Goal: Navigation & Orientation: Find specific page/section

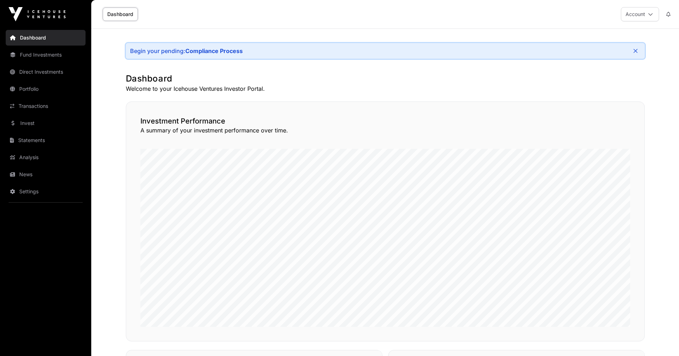
click at [49, 40] on link "Dashboard" at bounding box center [46, 38] width 80 height 16
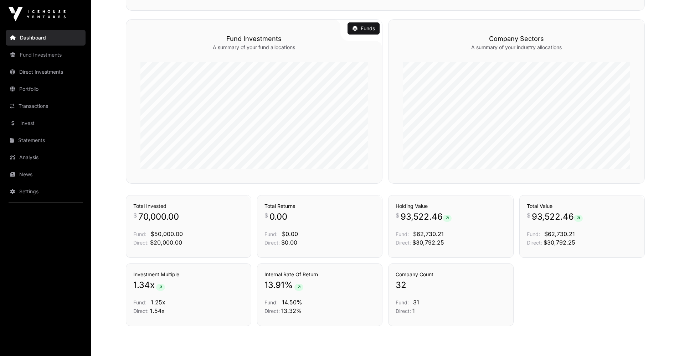
scroll to position [330, 0]
click at [37, 53] on link "Fund Investments" at bounding box center [46, 55] width 80 height 16
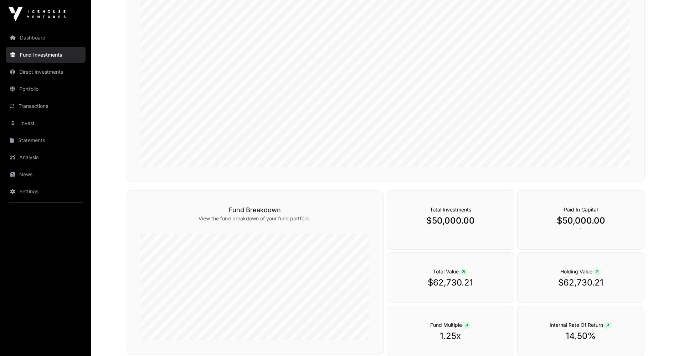
scroll to position [99, 0]
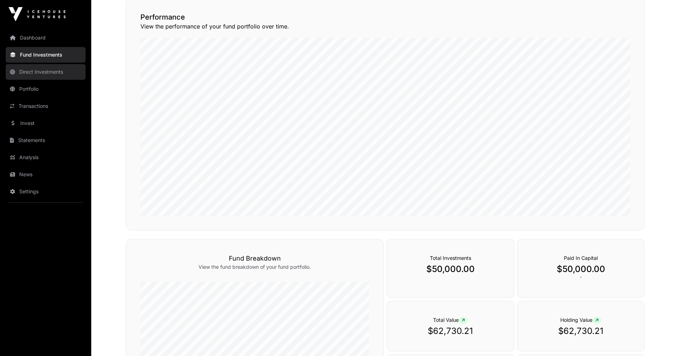
click at [50, 76] on link "Direct Investments" at bounding box center [46, 72] width 80 height 16
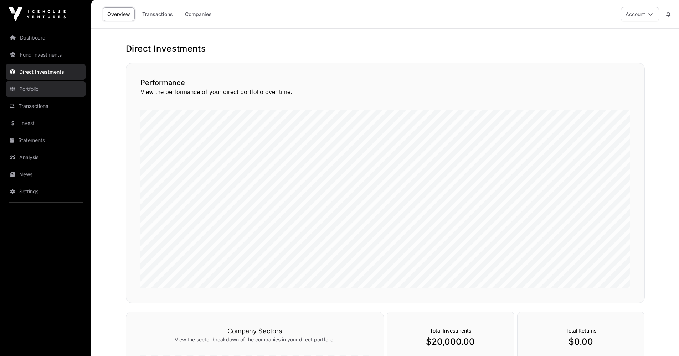
click at [44, 91] on link "Portfolio" at bounding box center [46, 89] width 80 height 16
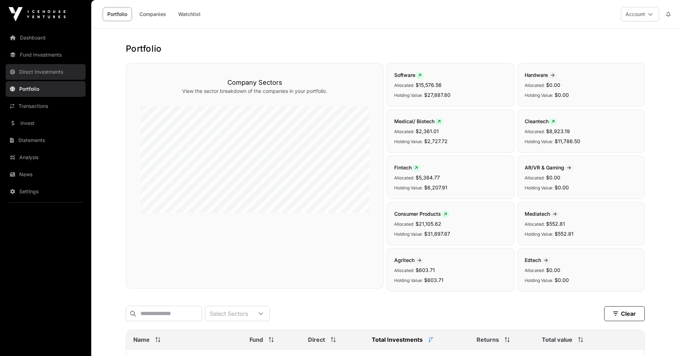
click at [43, 78] on link "Direct Investments" at bounding box center [46, 72] width 80 height 16
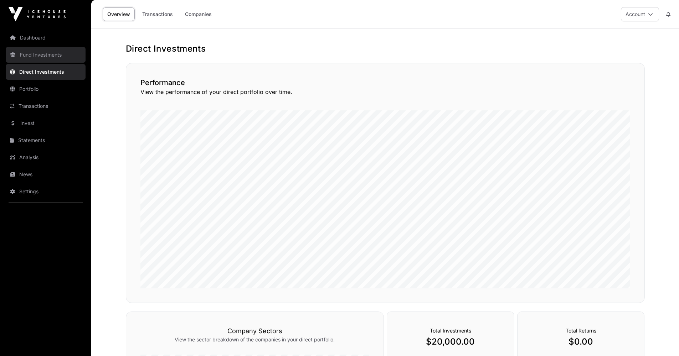
click at [60, 60] on link "Fund Investments" at bounding box center [46, 55] width 80 height 16
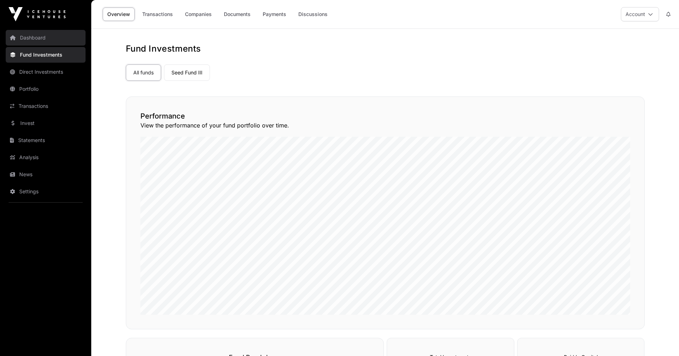
click at [55, 40] on link "Dashboard" at bounding box center [46, 38] width 80 height 16
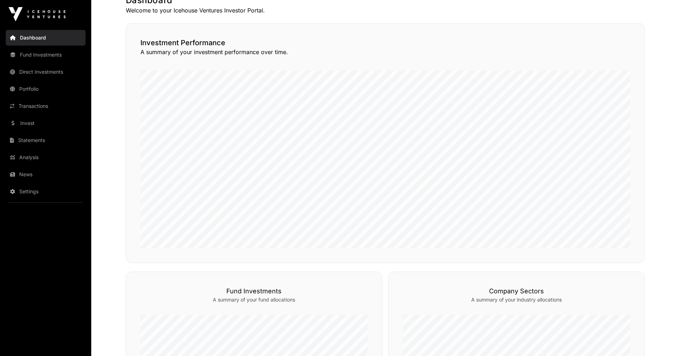
scroll to position [96, 0]
